Goal: Information Seeking & Learning: Learn about a topic

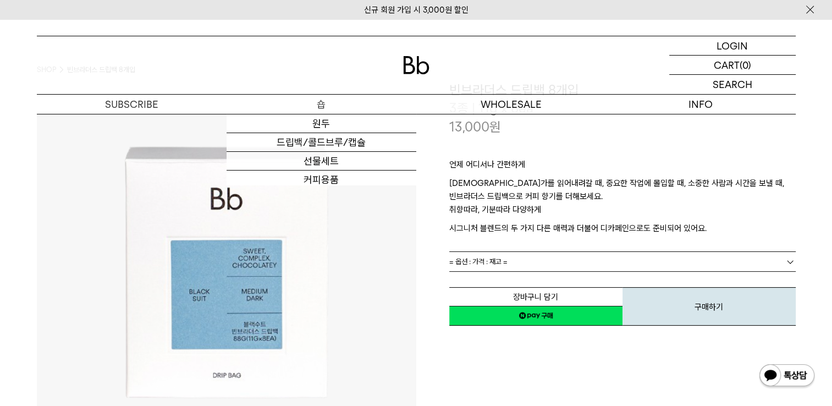
click at [340, 108] on p "숍" at bounding box center [321, 104] width 190 height 19
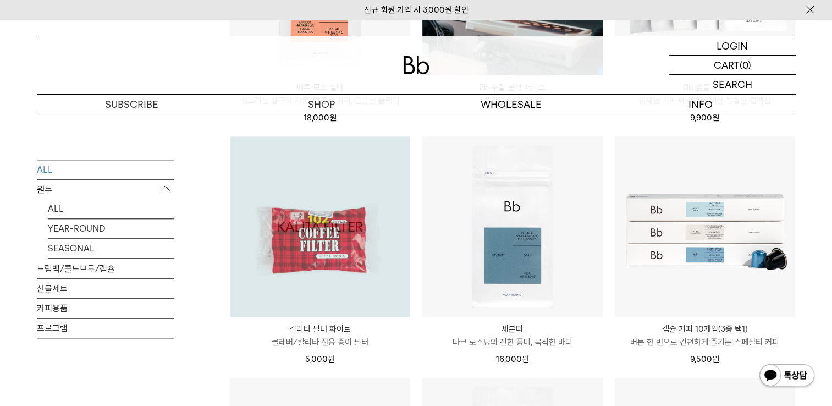
scroll to position [1099, 0]
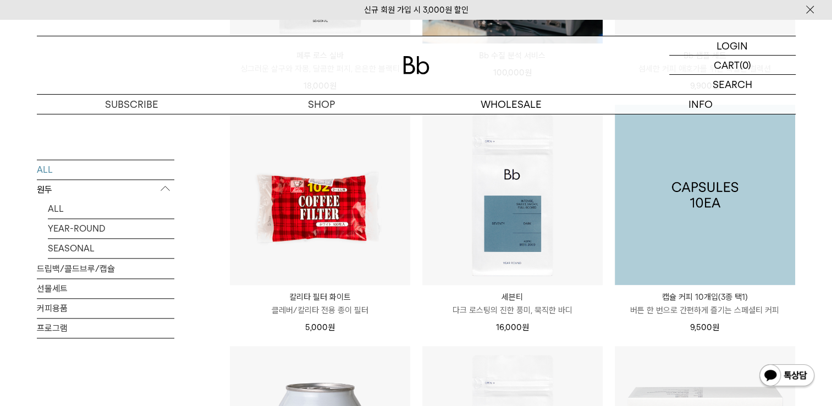
click at [647, 237] on img at bounding box center [705, 194] width 180 height 180
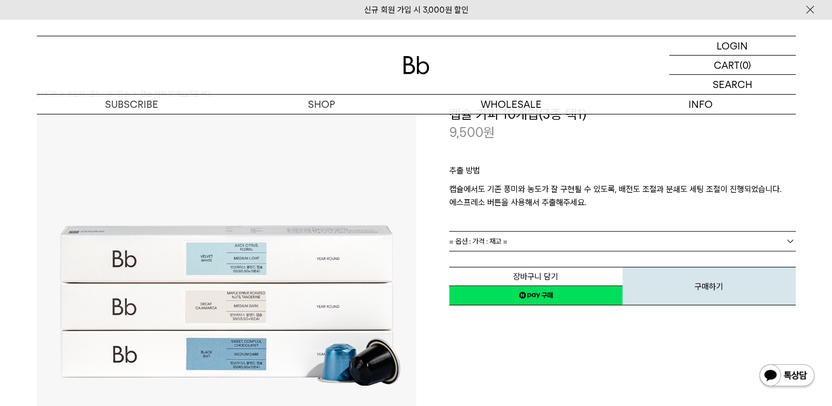
scroll to position [55, 0]
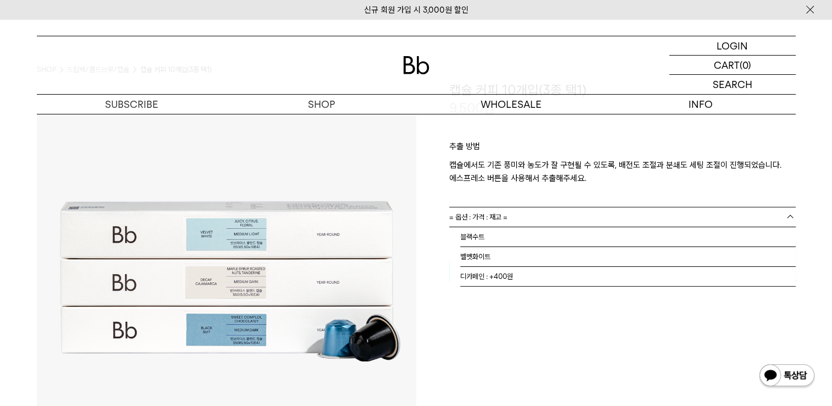
click at [671, 214] on link "= 옵션 : 가격 : 재고 =" at bounding box center [622, 216] width 346 height 19
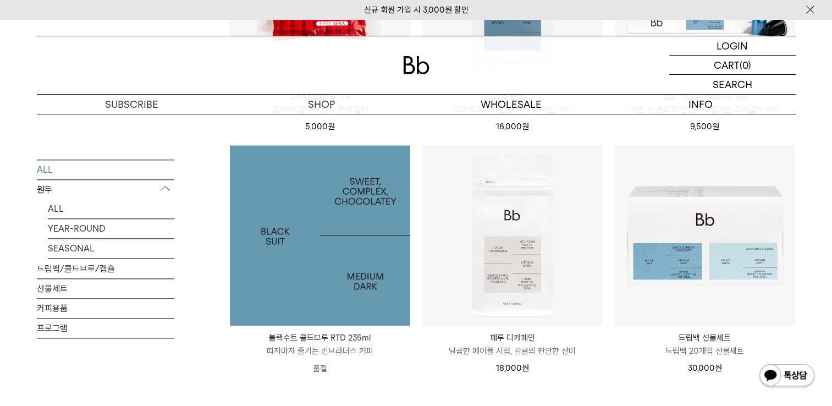
scroll to position [1355, 0]
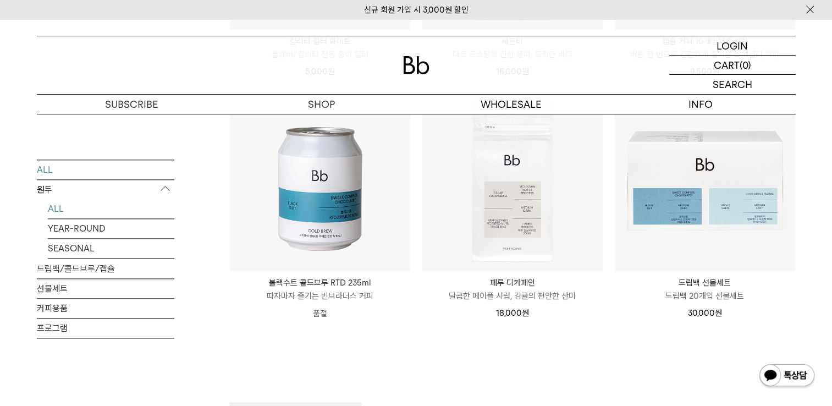
click at [135, 204] on link "ALL" at bounding box center [111, 208] width 126 height 19
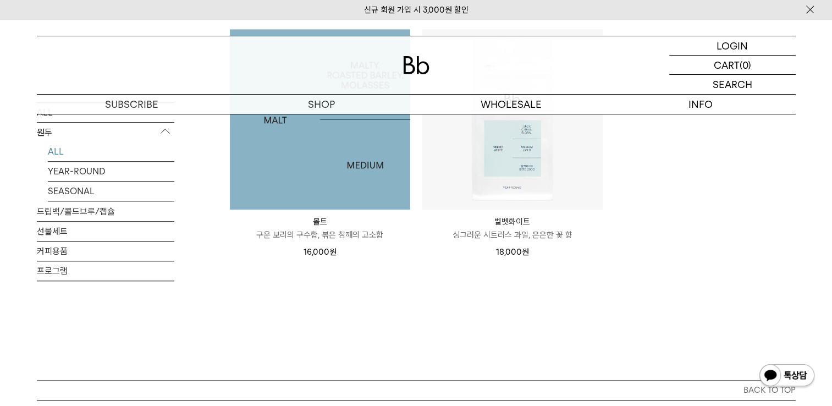
scroll to position [935, 0]
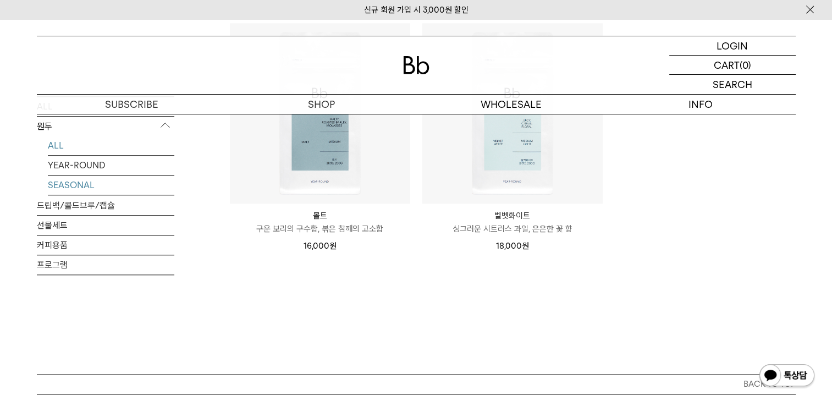
click at [172, 177] on link "SEASONAL" at bounding box center [111, 184] width 126 height 19
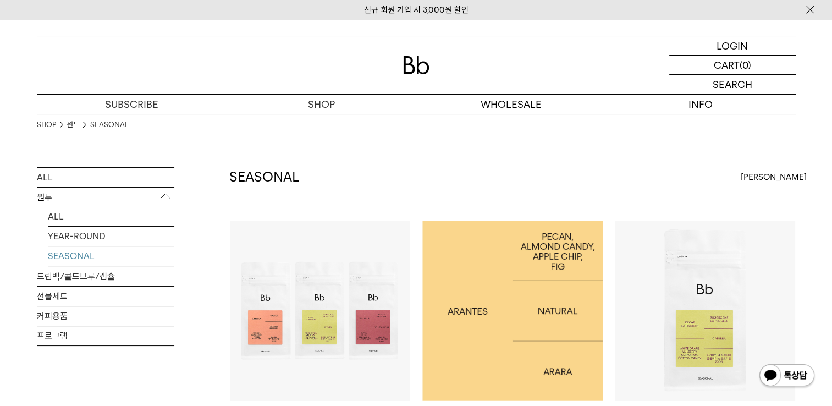
scroll to position [220, 0]
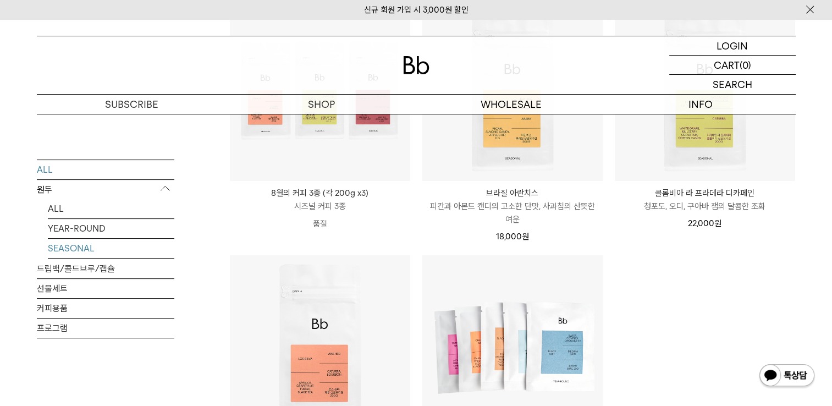
click at [87, 173] on link "ALL" at bounding box center [105, 169] width 137 height 19
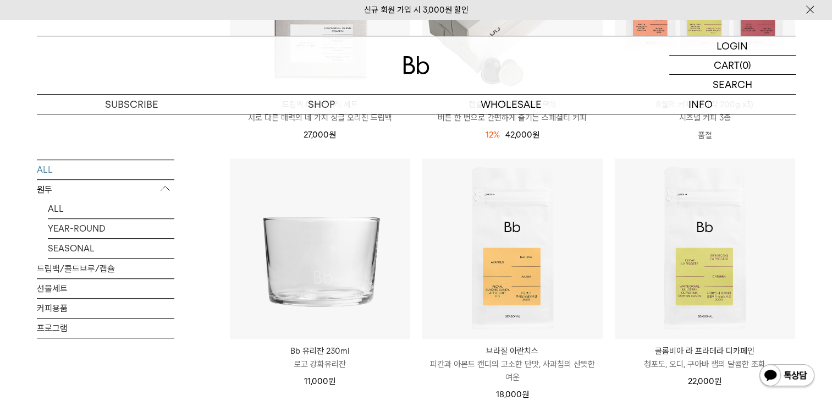
scroll to position [495, 0]
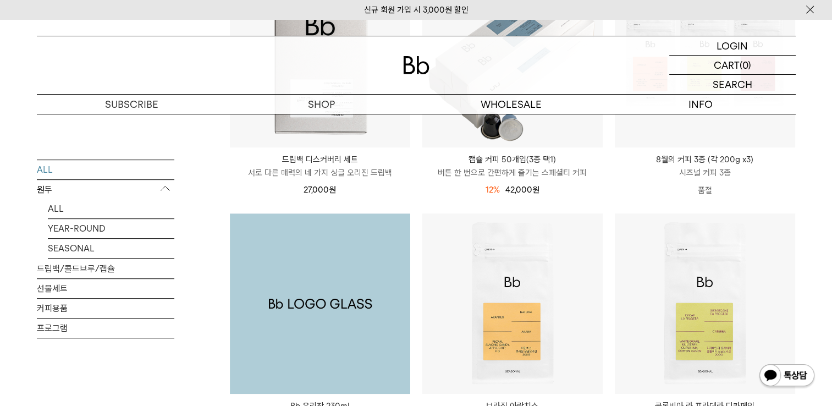
click at [333, 312] on img at bounding box center [320, 303] width 180 height 180
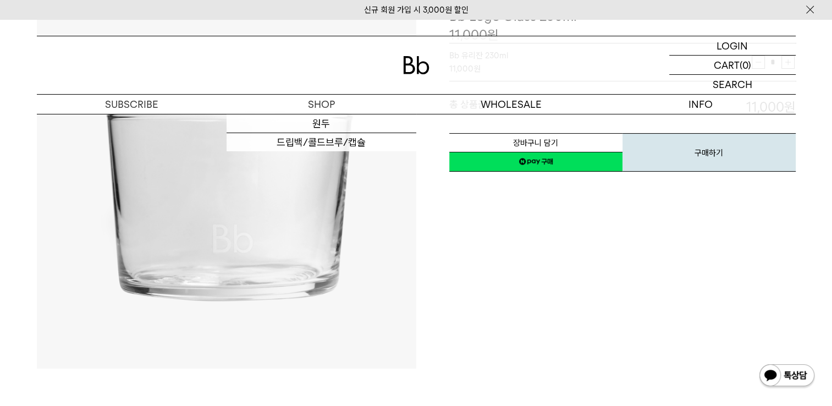
scroll to position [165, 0]
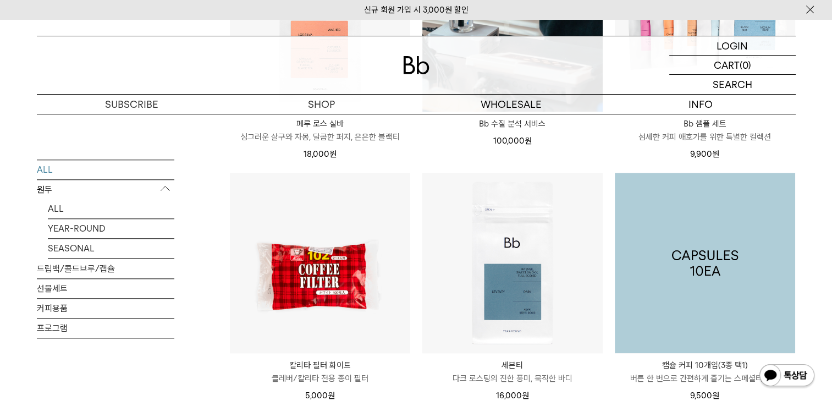
scroll to position [1080, 0]
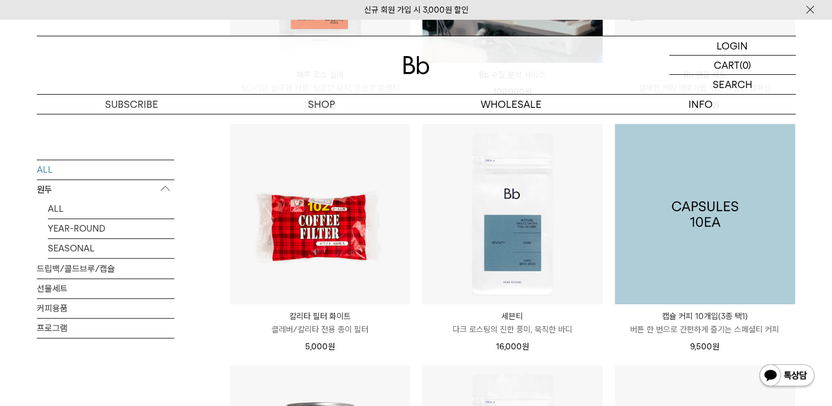
click at [709, 283] on img at bounding box center [705, 214] width 180 height 180
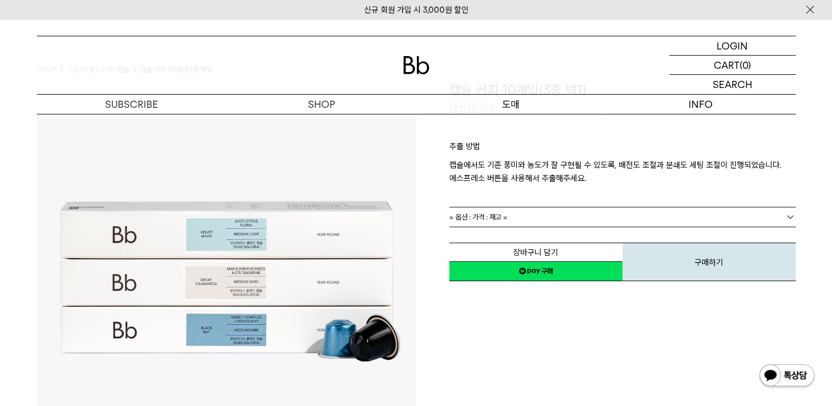
click at [461, 101] on p "도매" at bounding box center [511, 104] width 190 height 19
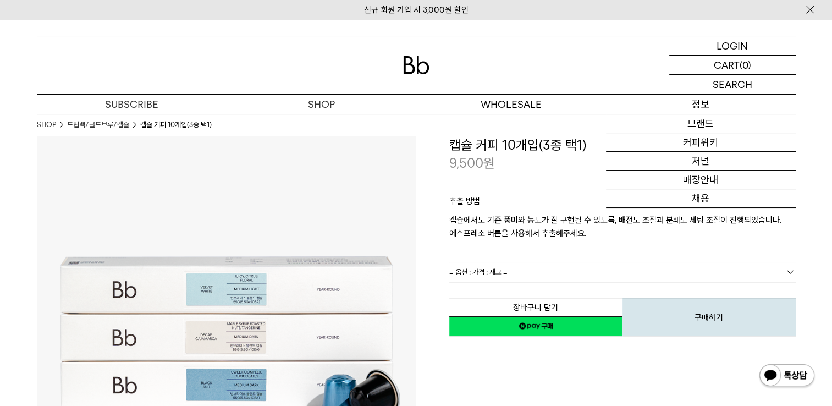
click at [695, 107] on p "정보" at bounding box center [701, 104] width 190 height 19
click at [714, 106] on p "정보" at bounding box center [701, 104] width 190 height 19
click at [701, 126] on link "브랜드" at bounding box center [701, 123] width 190 height 19
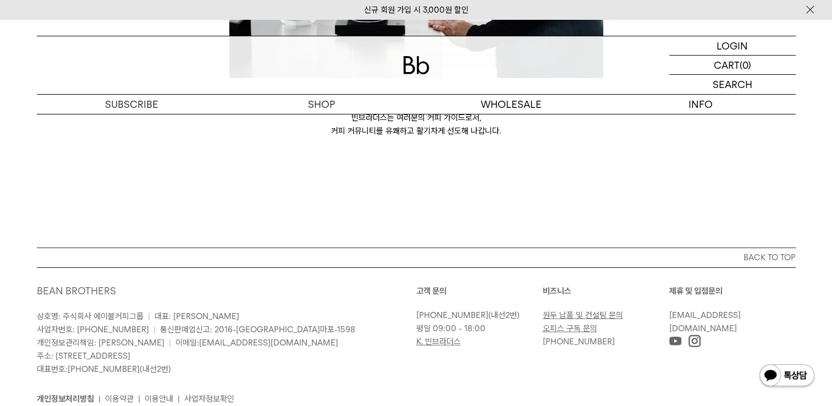
scroll to position [3102, 0]
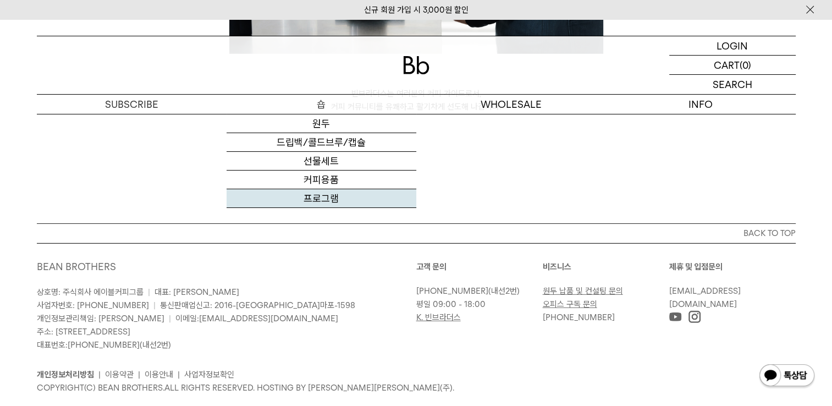
click at [350, 207] on link "프로그램" at bounding box center [321, 198] width 190 height 19
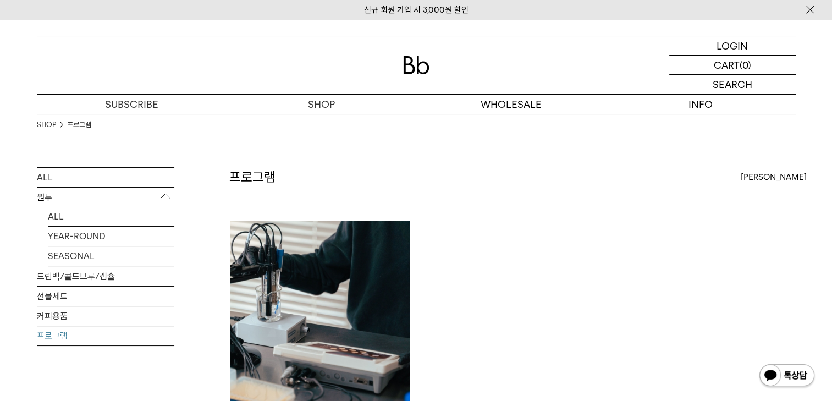
scroll to position [165, 0]
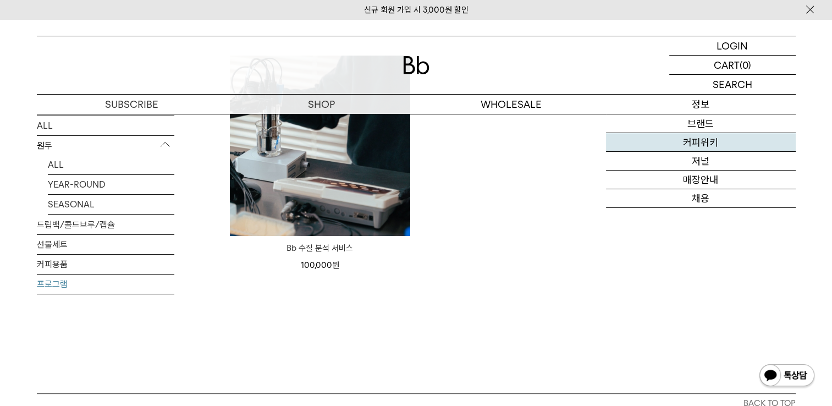
click at [704, 149] on link "커피위키" at bounding box center [701, 142] width 190 height 19
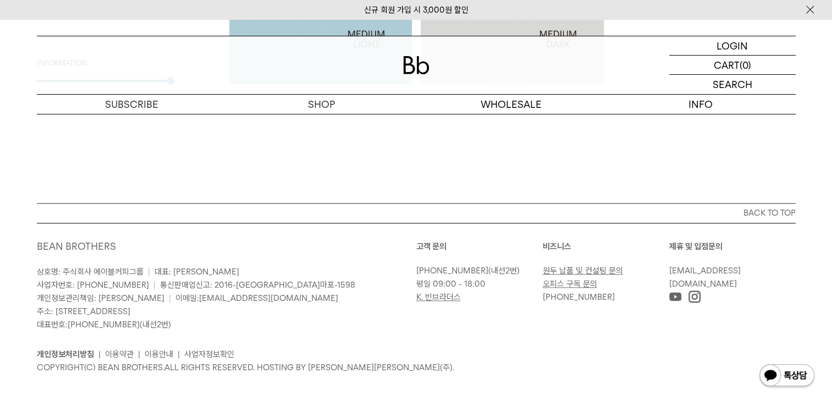
scroll to position [1160, 0]
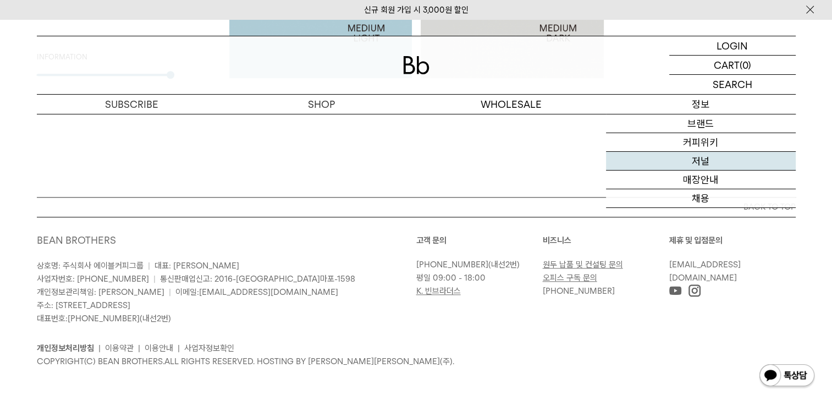
click at [733, 161] on link "저널" at bounding box center [701, 161] width 190 height 19
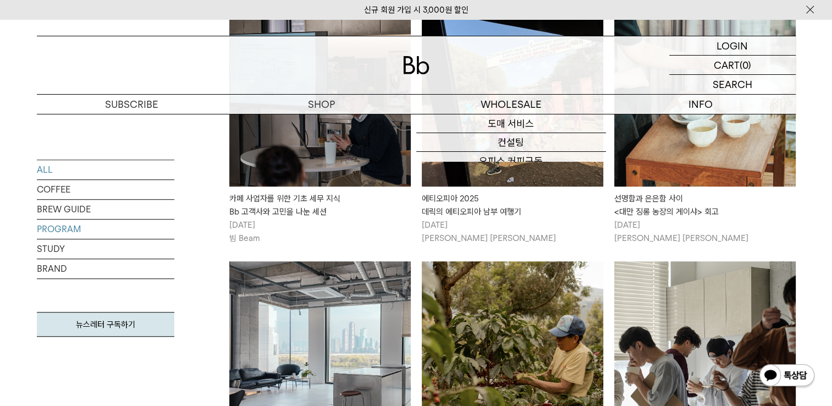
scroll to position [825, 0]
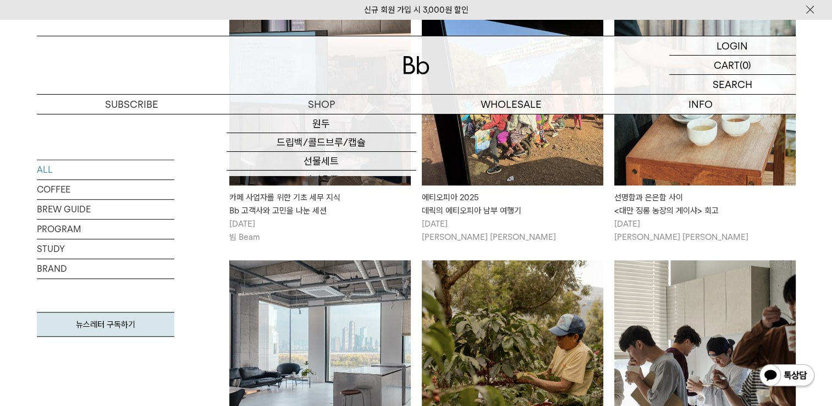
click at [462, 65] on div at bounding box center [416, 65] width 759 height 58
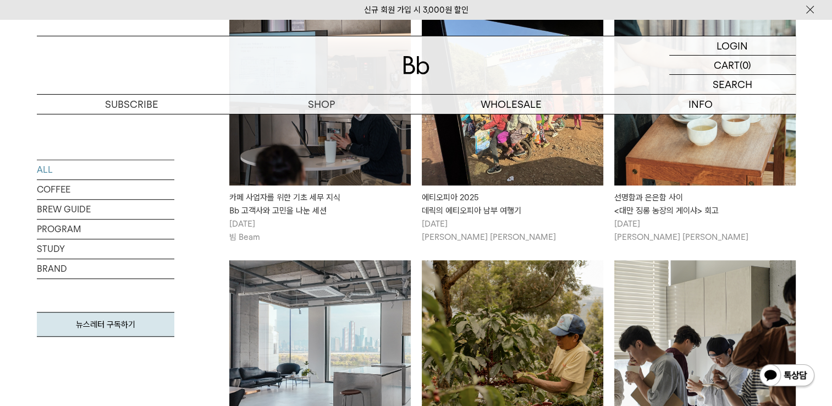
click at [406, 67] on img at bounding box center [416, 65] width 26 height 18
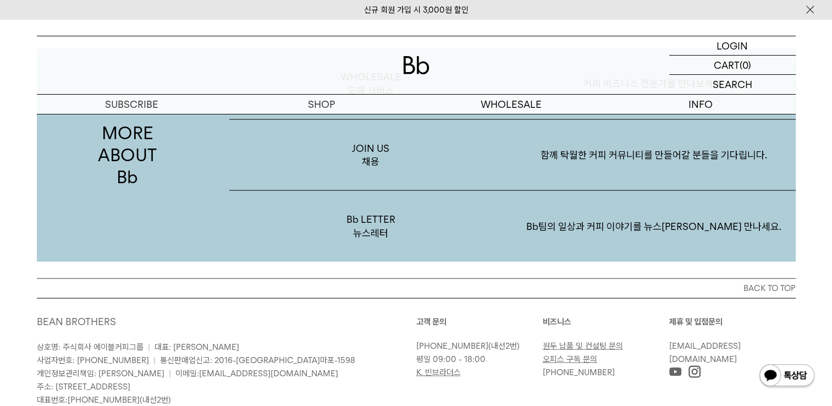
scroll to position [2142, 0]
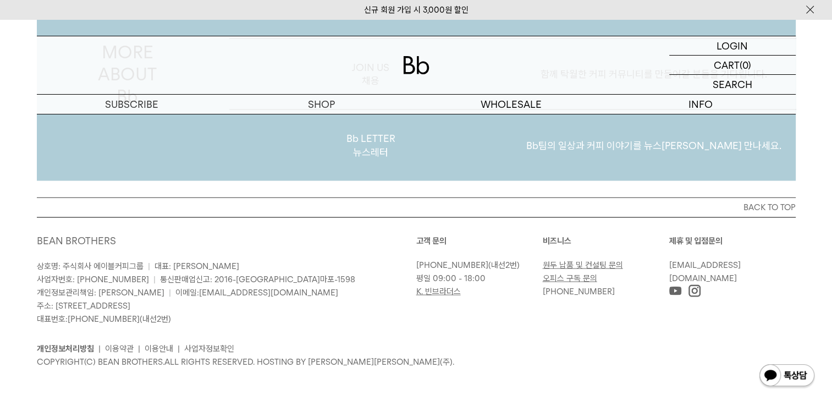
click at [585, 168] on p "Bb팀의 일상과 커피 이야기를 뉴스레터로 만나세요." at bounding box center [653, 145] width 283 height 57
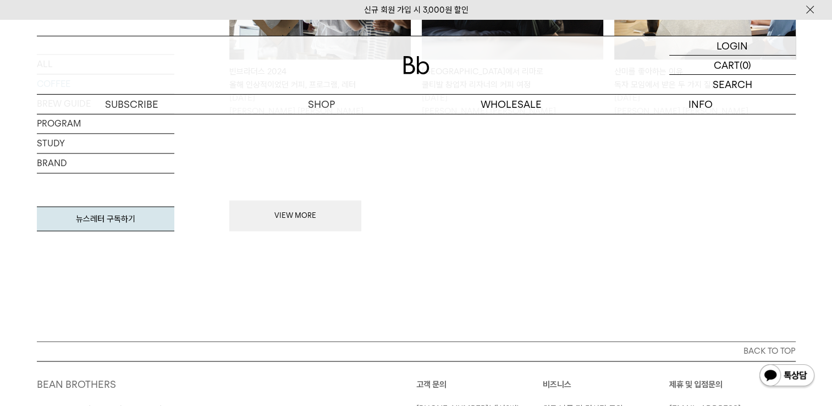
scroll to position [1484, 0]
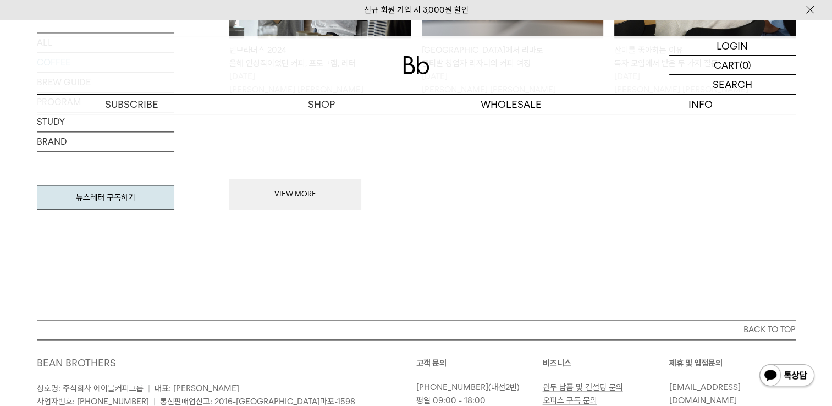
click at [341, 190] on button "VIEW MORE" at bounding box center [295, 194] width 132 height 31
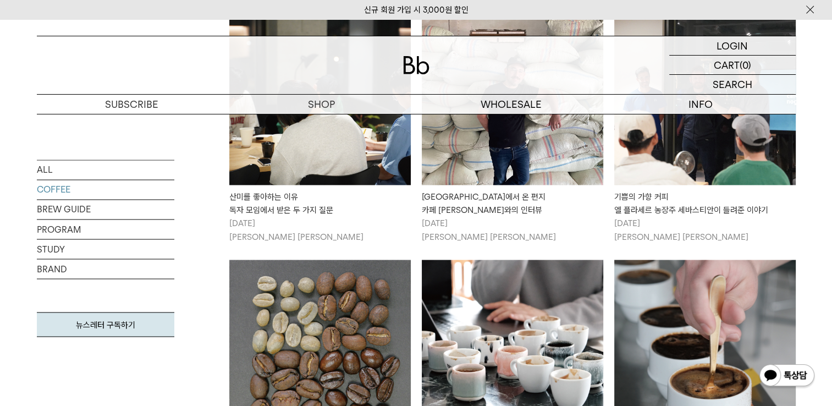
scroll to position [1869, 0]
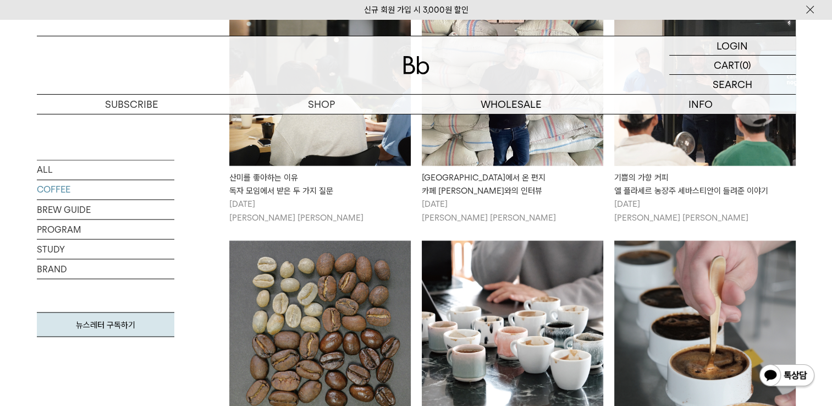
click at [353, 177] on div "산미를 좋아하는 이유 독자 모임에서 받은 두 가지 질문" at bounding box center [319, 184] width 181 height 26
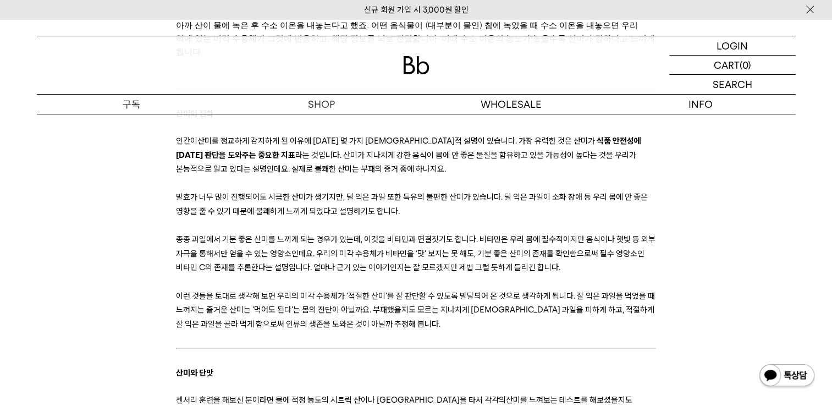
scroll to position [2144, 0]
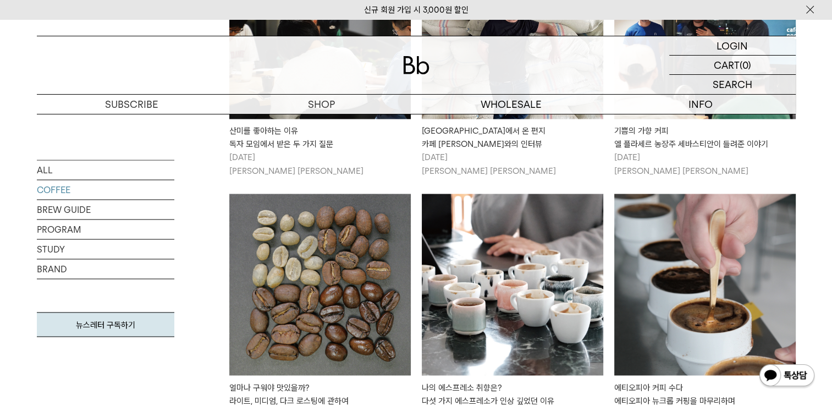
scroll to position [1979, 0]
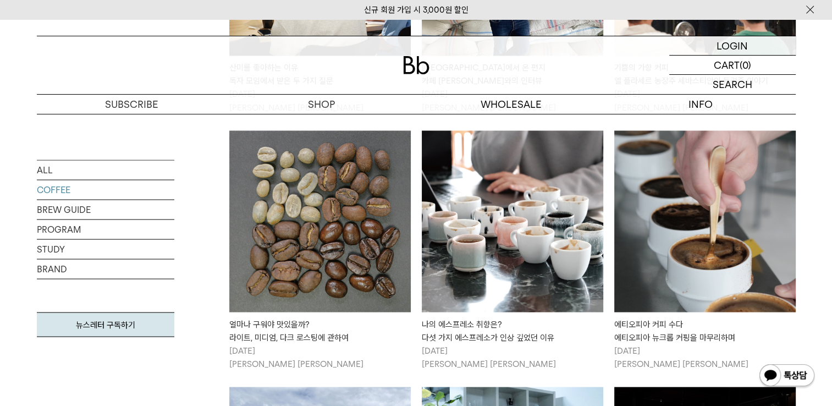
click at [754, 280] on img at bounding box center [704, 220] width 181 height 181
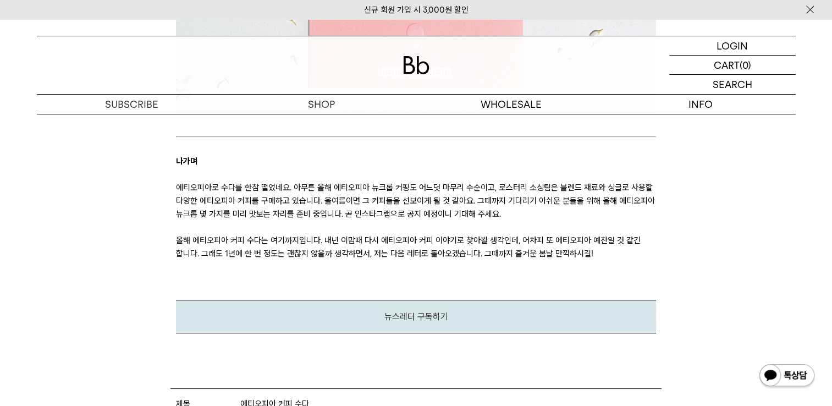
scroll to position [4233, 0]
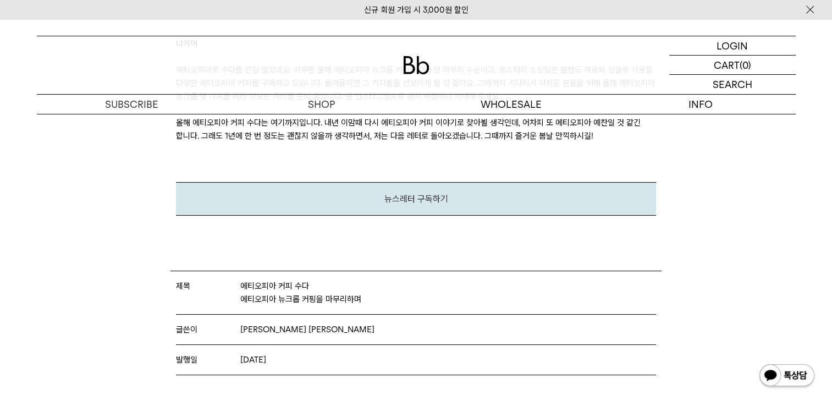
click at [445, 194] on link "뉴스레터 구독하기" at bounding box center [416, 199] width 64 height 10
click at [649, 182] on div "뉴스레터 구독하기" at bounding box center [416, 199] width 480 height 34
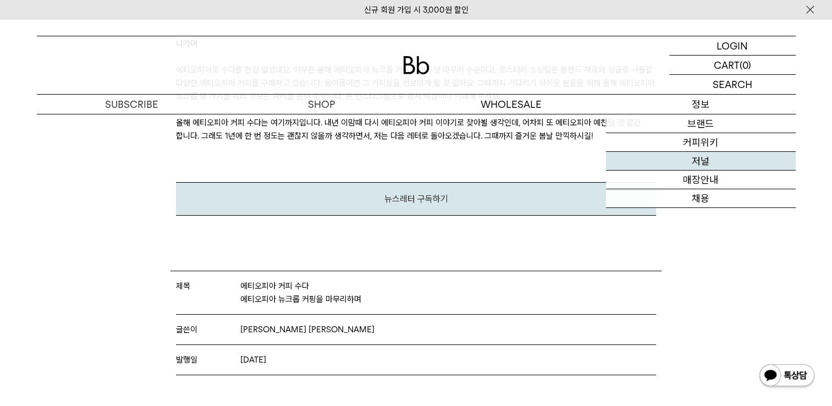
click at [699, 160] on link "저널" at bounding box center [701, 161] width 190 height 19
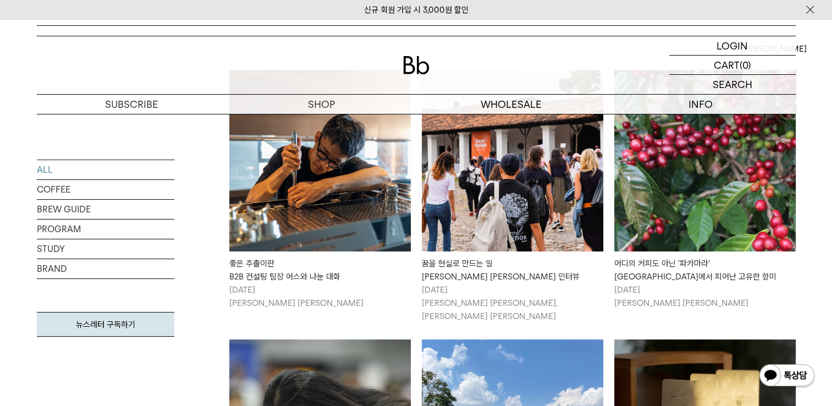
click at [305, 193] on img at bounding box center [319, 160] width 181 height 181
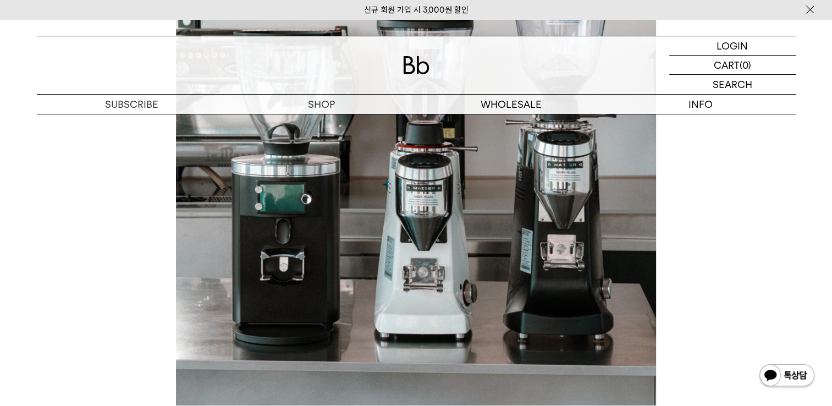
scroll to position [4618, 0]
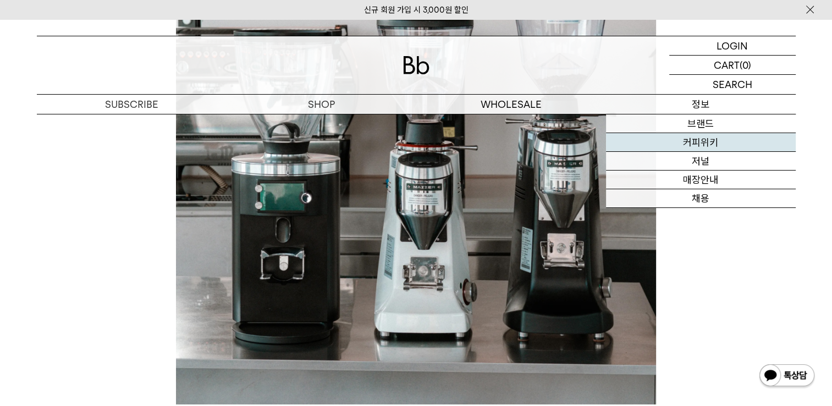
click at [709, 145] on link "커피위키" at bounding box center [701, 142] width 190 height 19
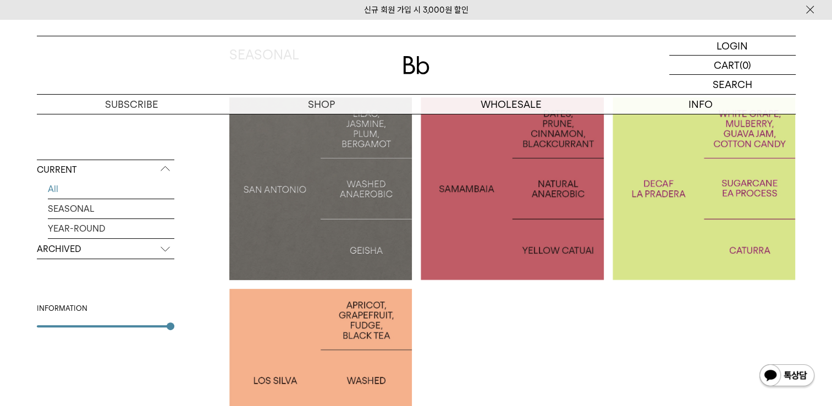
scroll to position [220, 0]
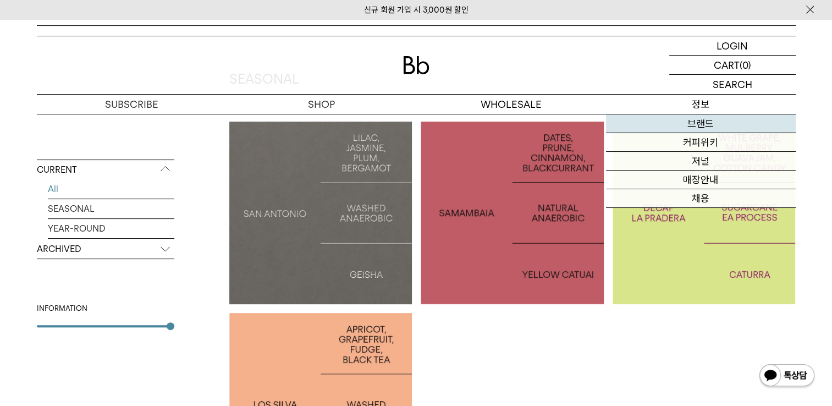
click at [705, 121] on link "브랜드" at bounding box center [701, 123] width 190 height 19
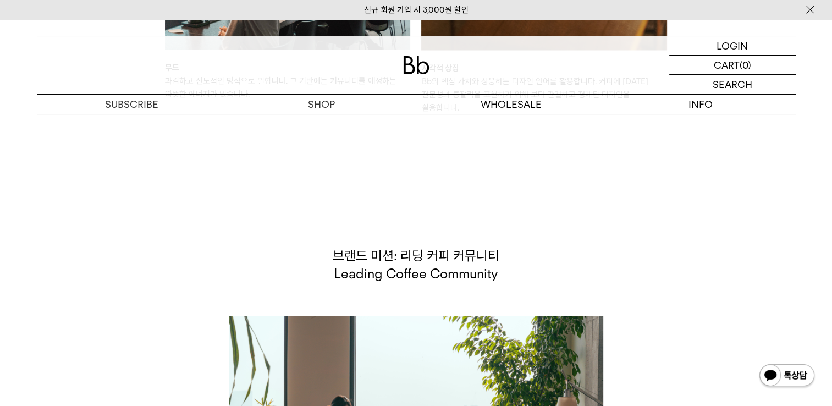
scroll to position [2034, 0]
